Goal: Task Accomplishment & Management: Manage account settings

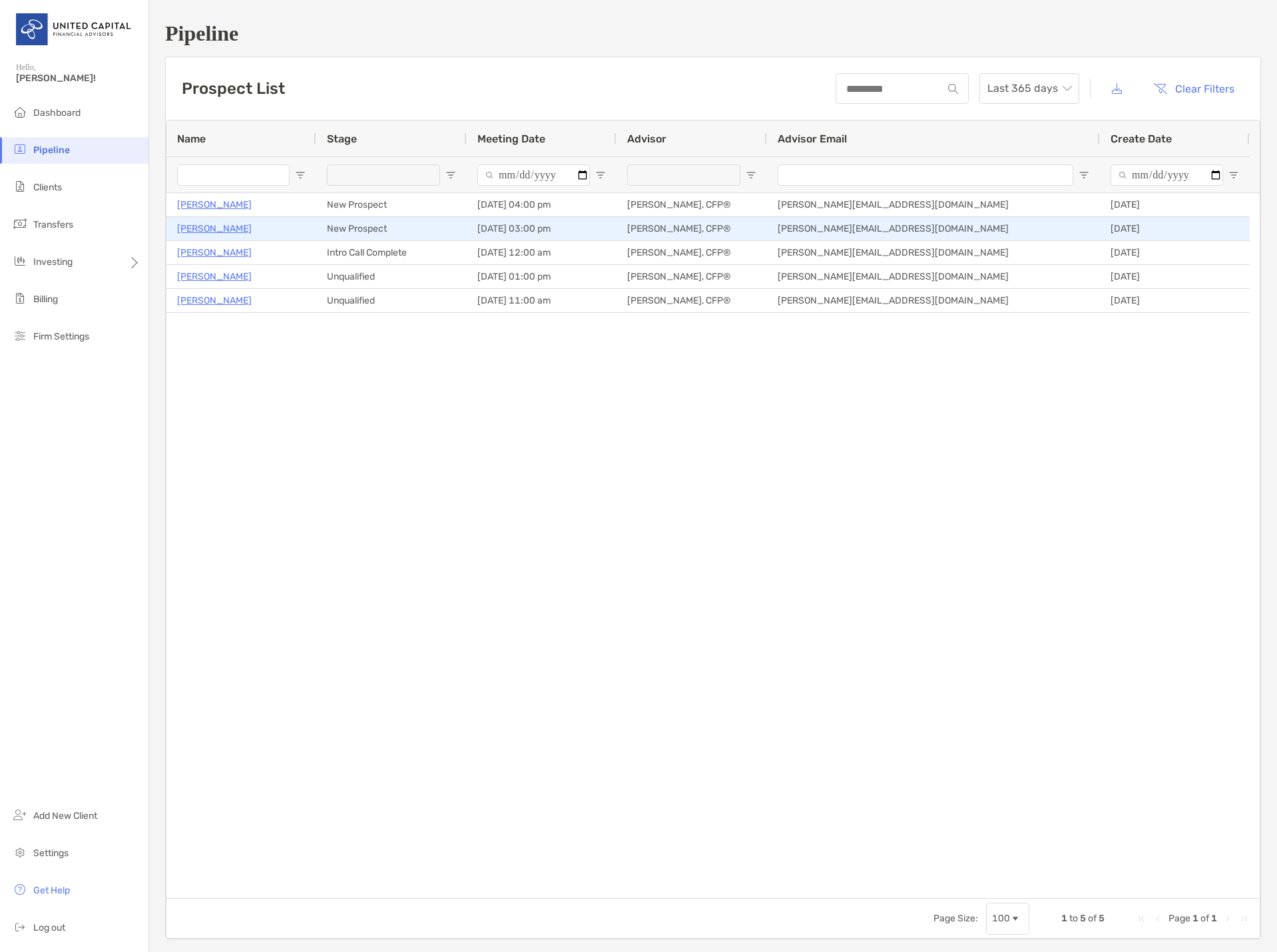
click at [200, 226] on p "[PERSON_NAME]" at bounding box center [215, 228] width 75 height 17
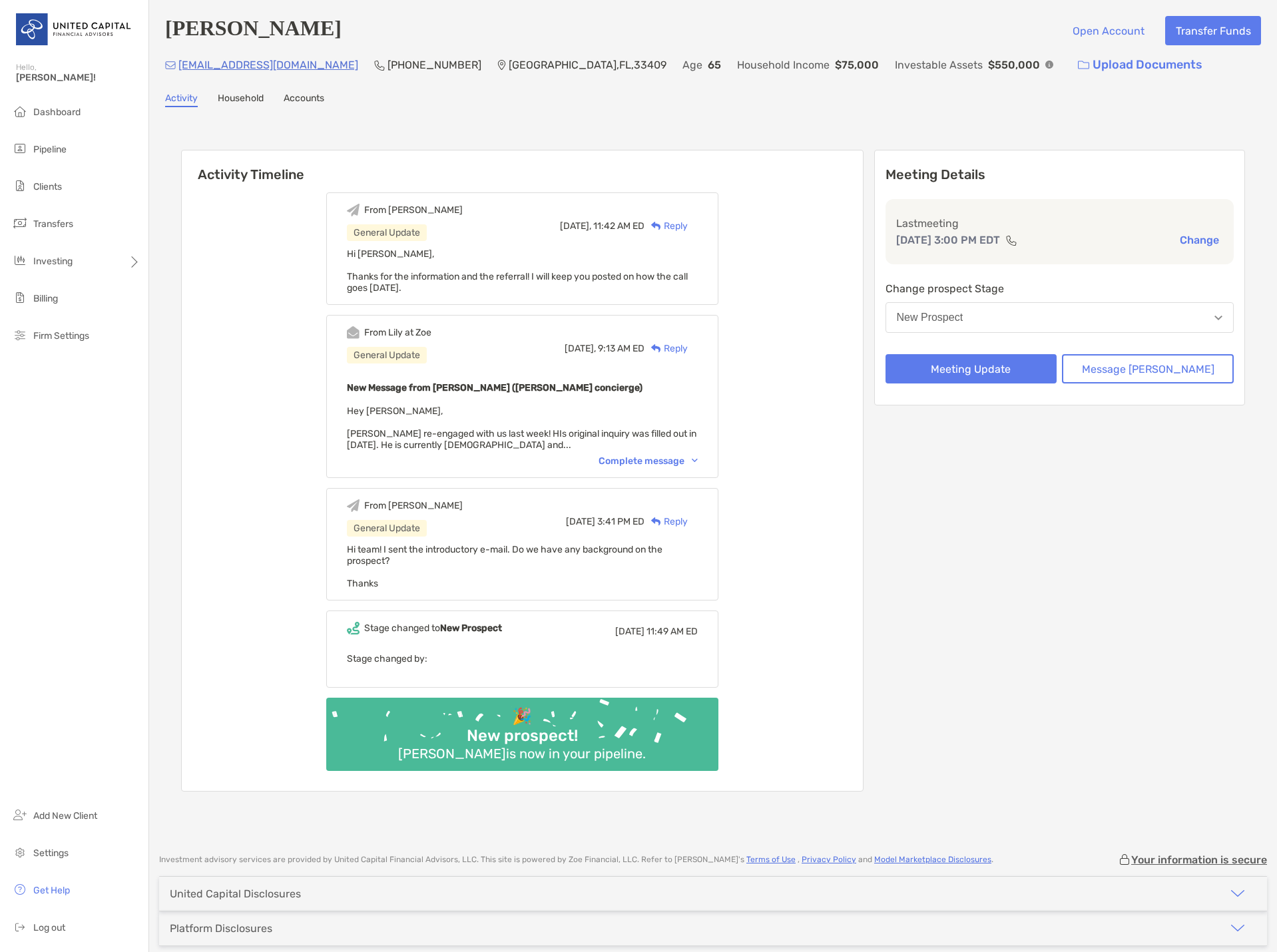
click at [662, 466] on div "Complete message" at bounding box center [648, 461] width 99 height 11
